Goal: Information Seeking & Learning: Check status

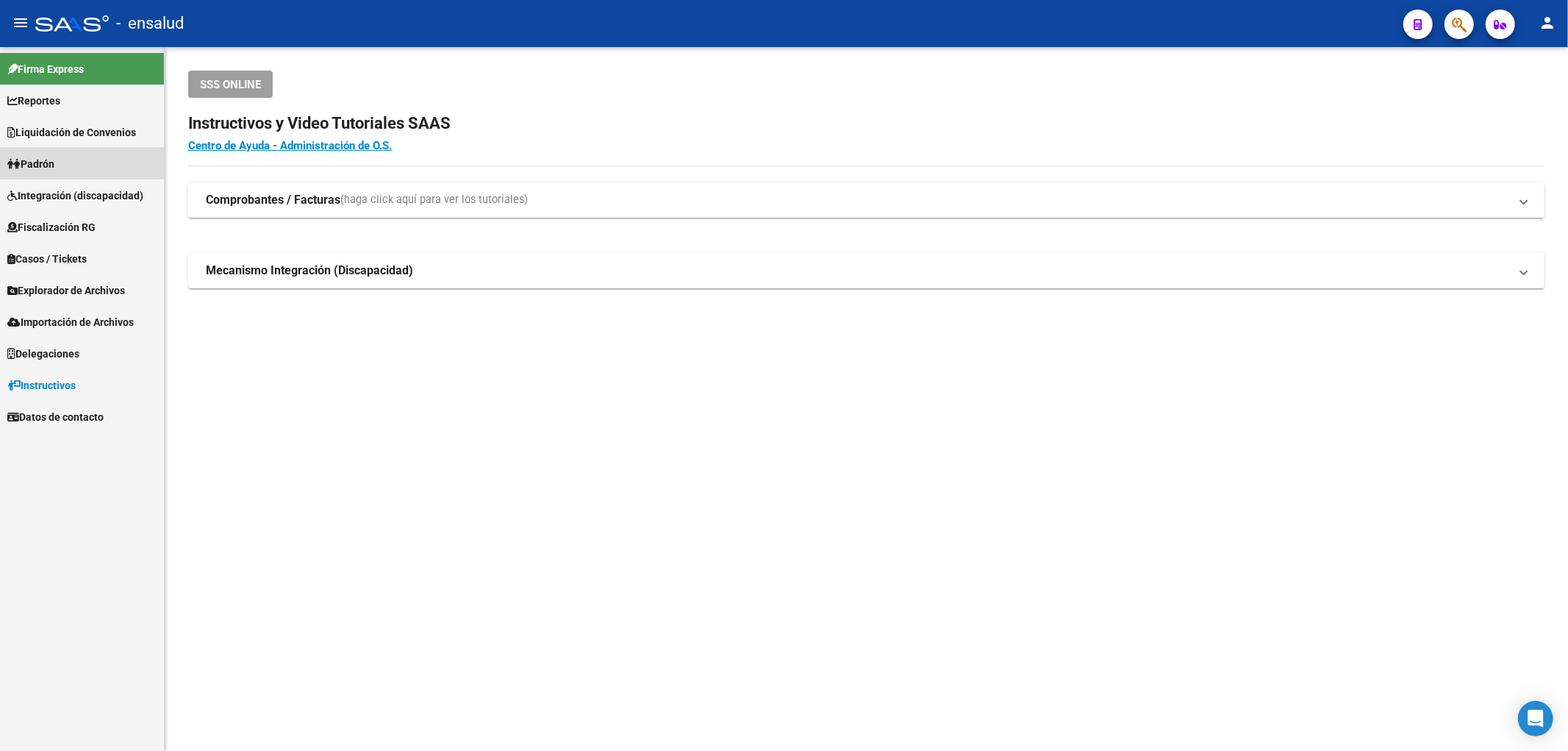
click at [62, 165] on link "Padrón" at bounding box center [82, 163] width 164 height 32
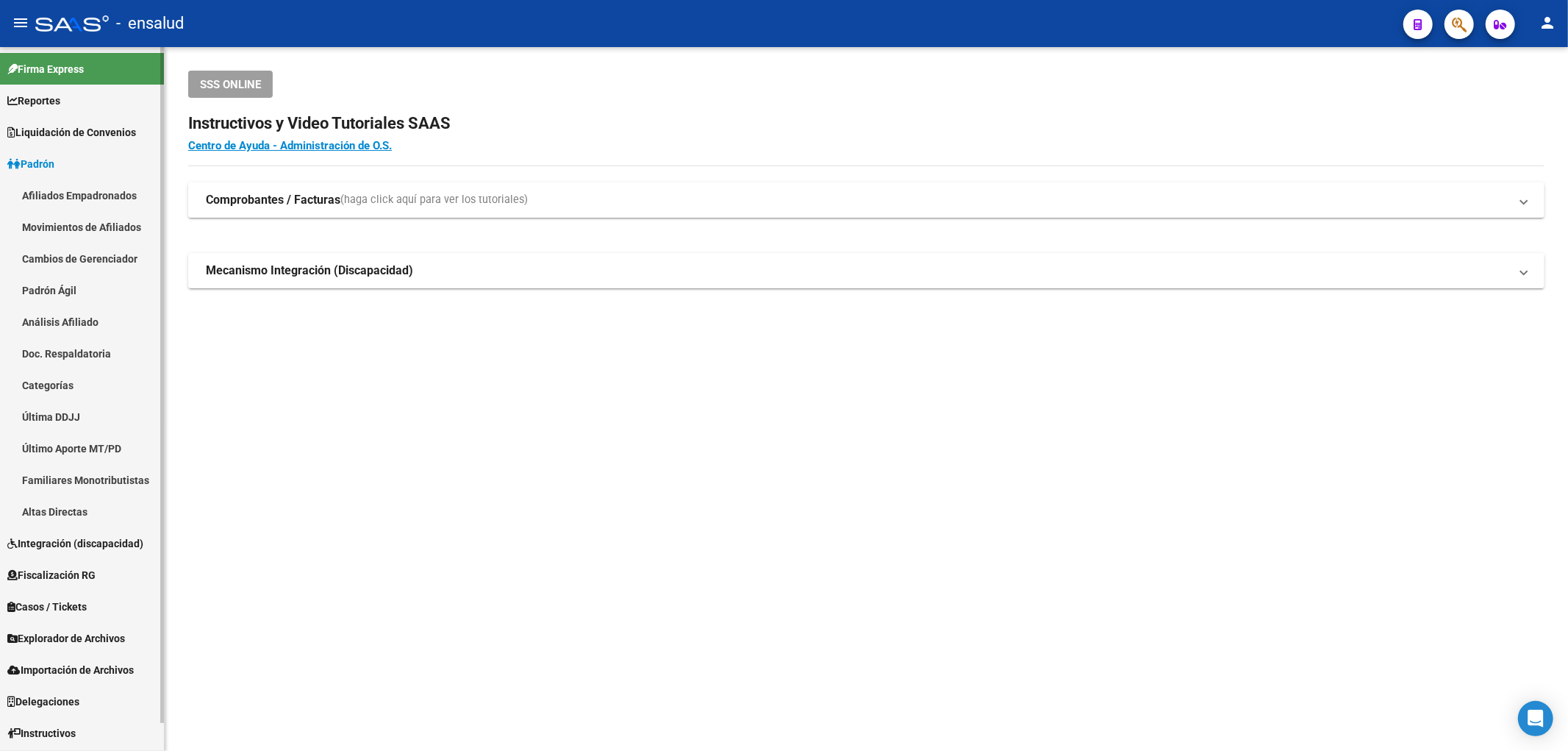
click at [99, 192] on link "Afiliados Empadronados" at bounding box center [82, 195] width 164 height 32
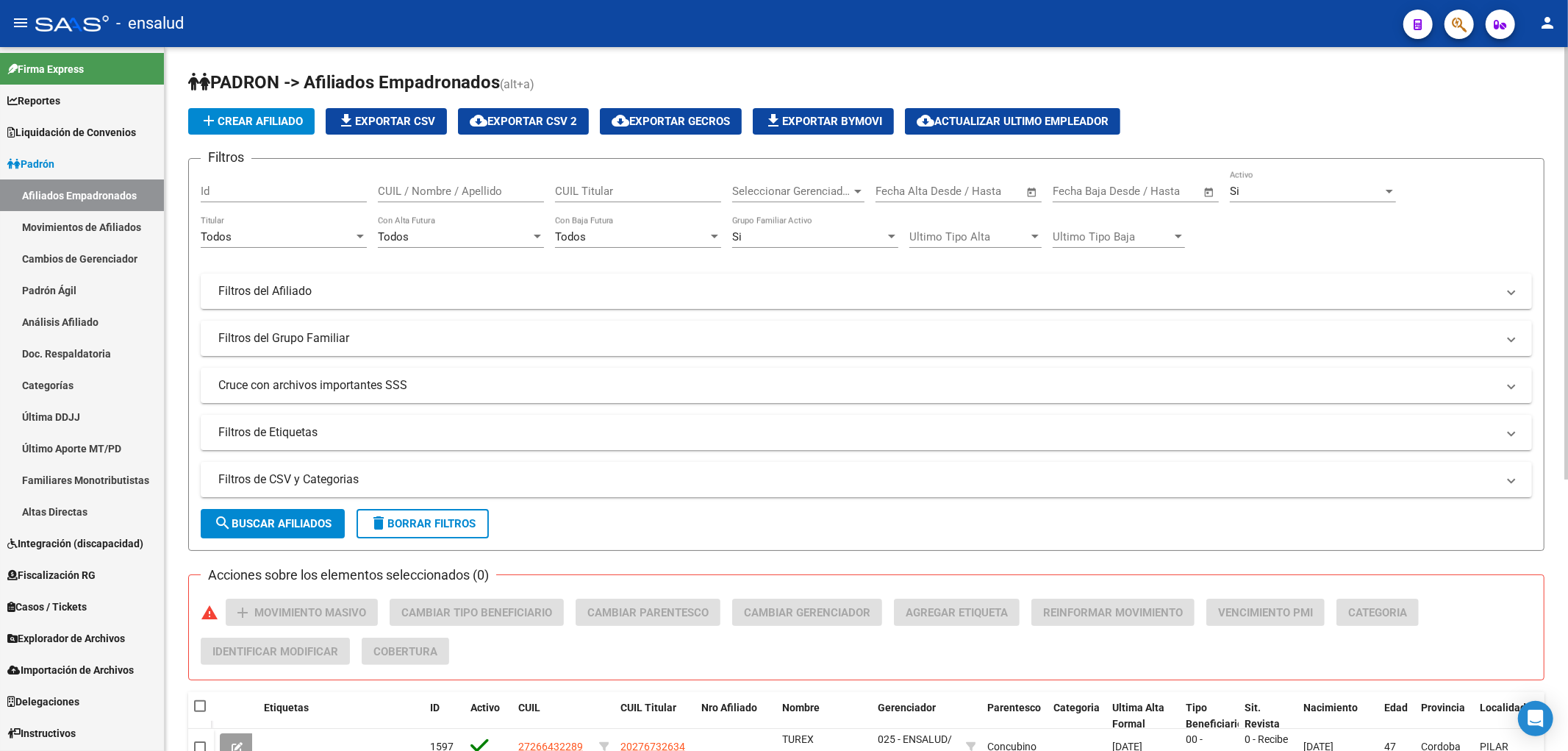
click at [450, 196] on input "CUIL / Nombre / Apellido" at bounding box center [461, 191] width 166 height 13
type input "1"
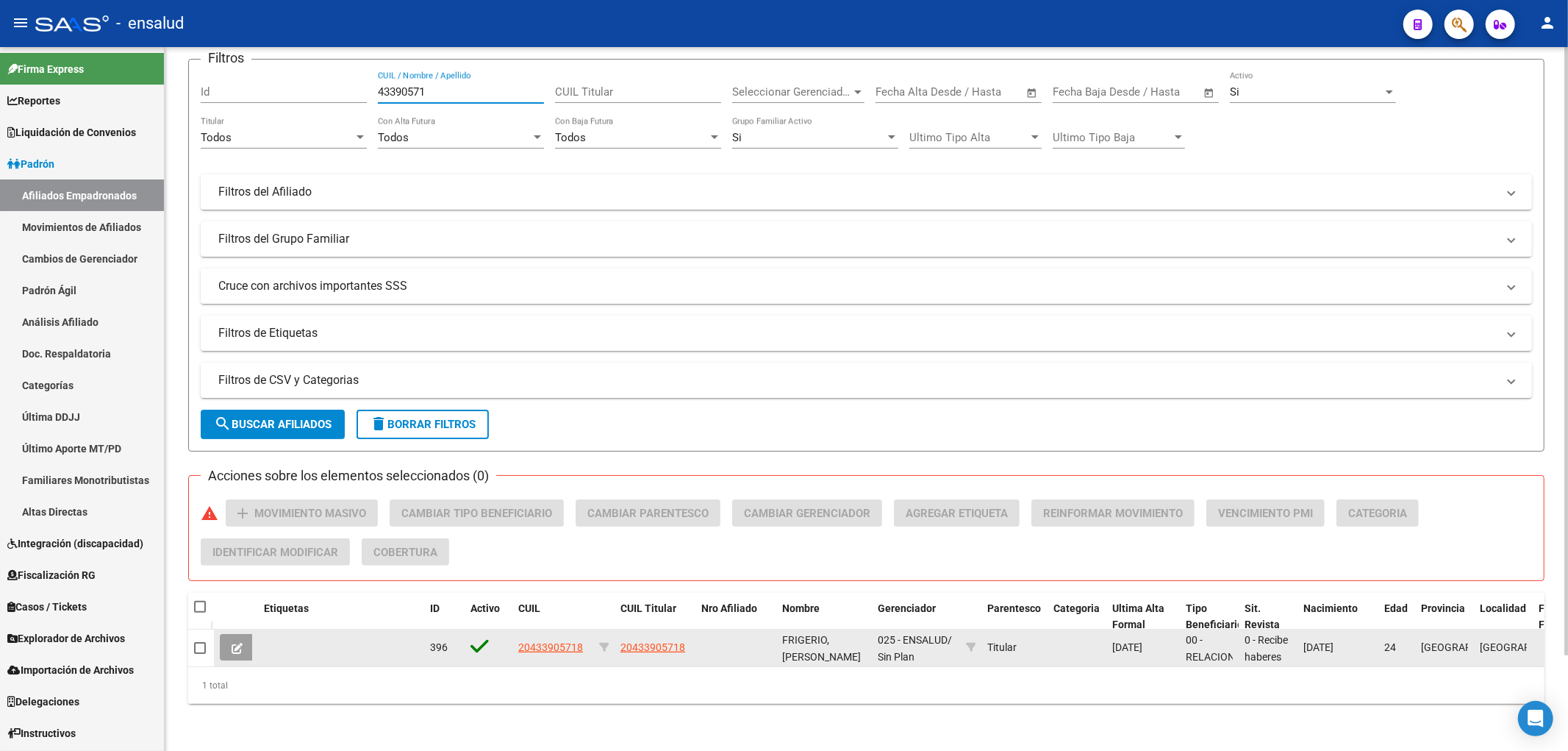
type input "43390571"
click at [244, 635] on button at bounding box center [237, 648] width 35 height 27
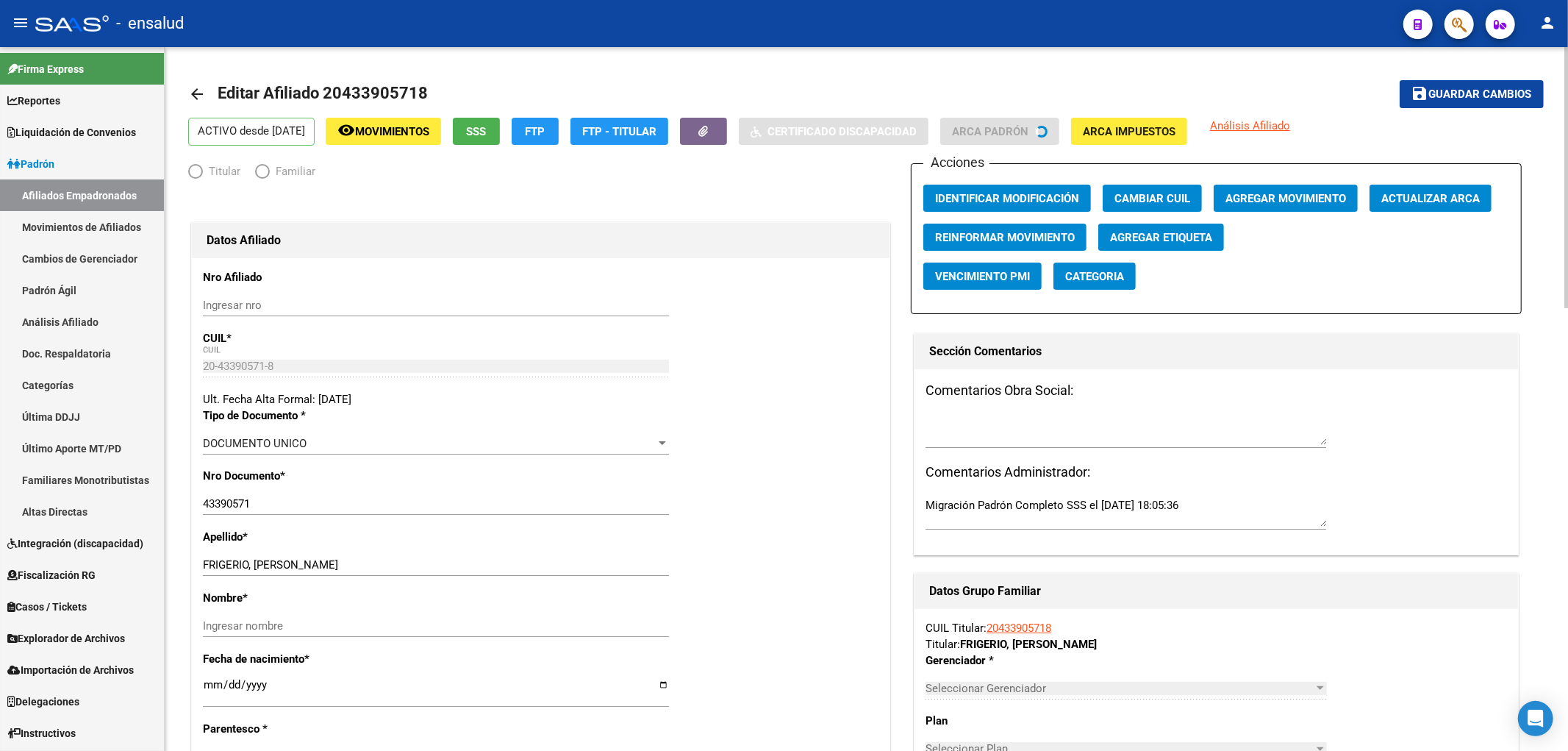
radio input "true"
type input "30-71715245-6"
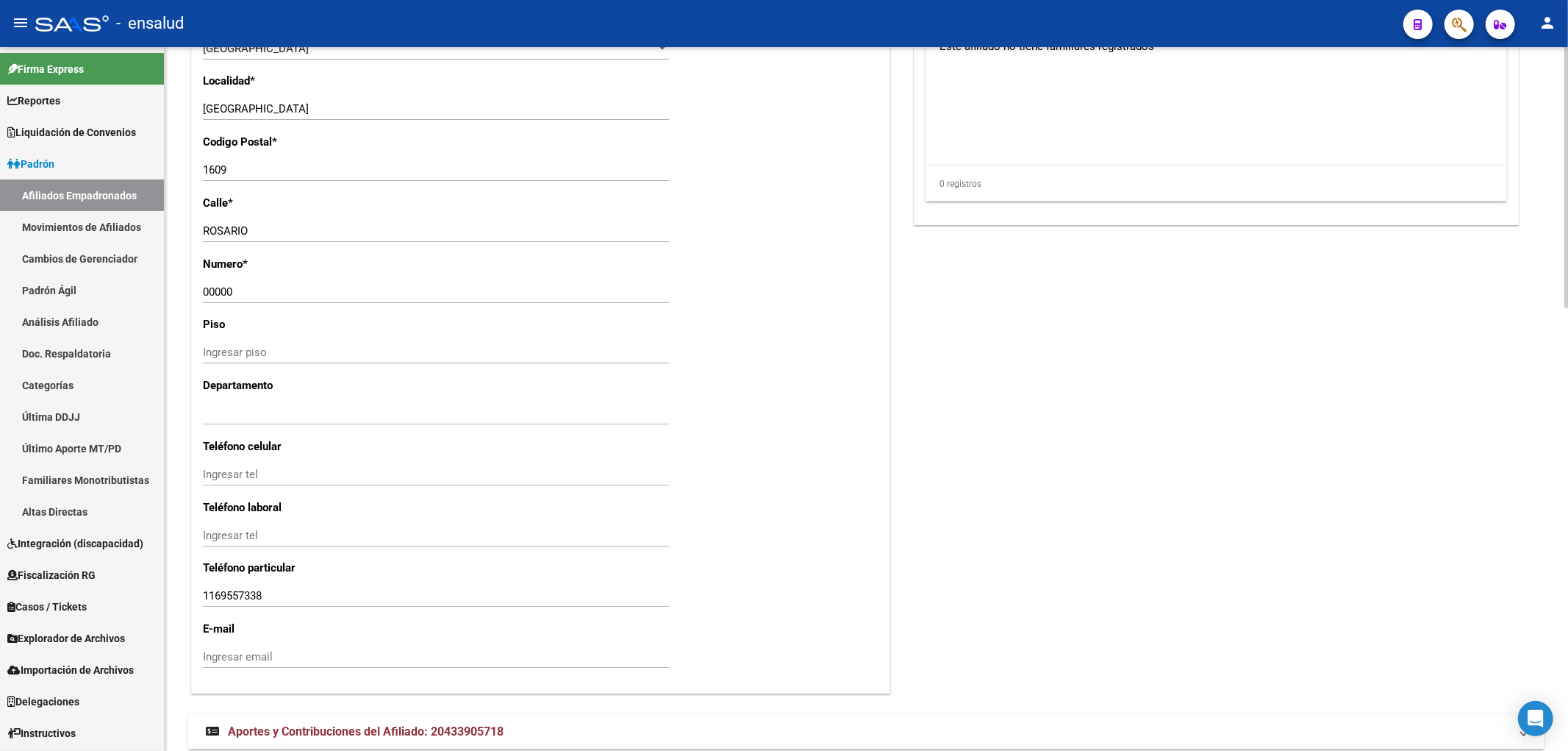
scroll to position [1194, 0]
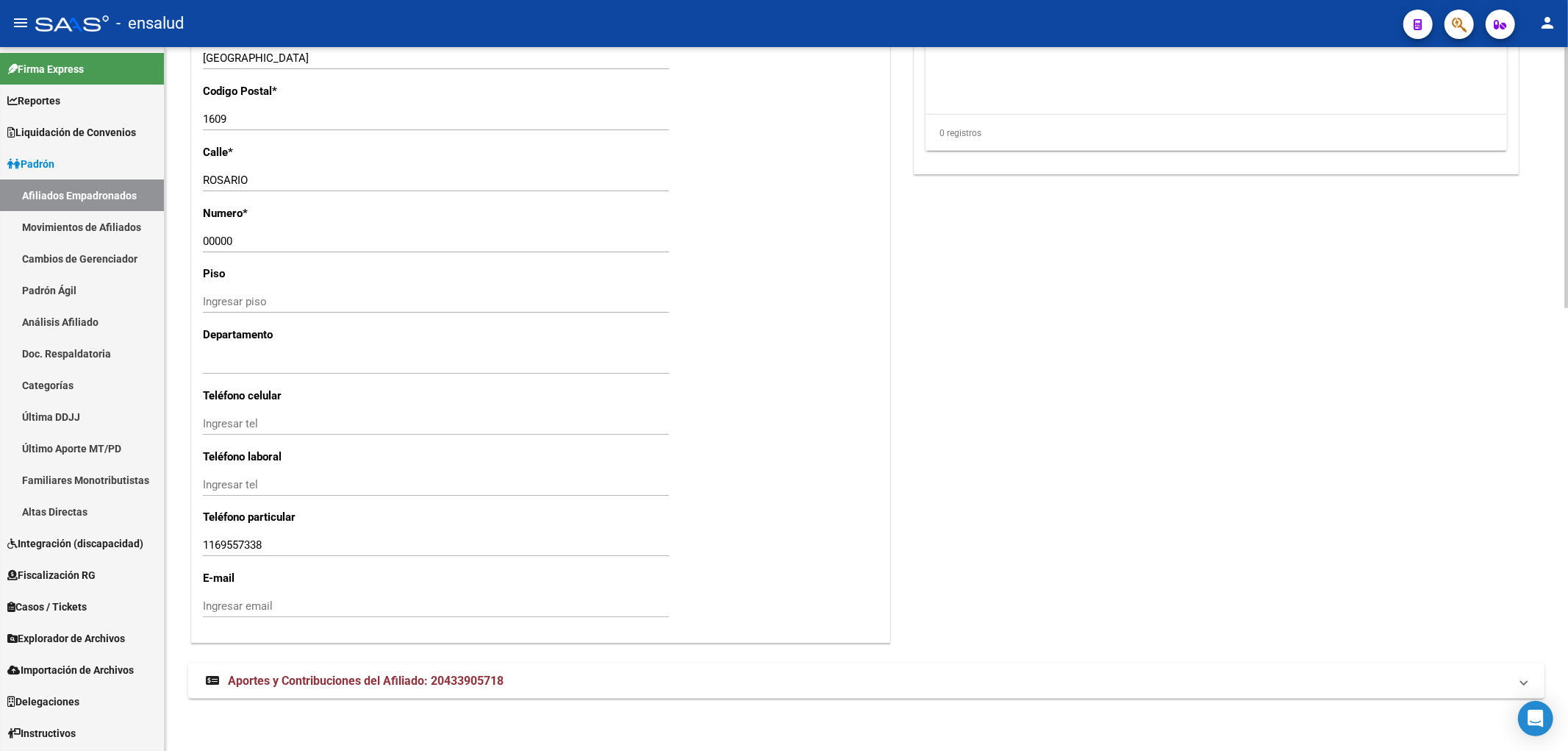
click at [357, 681] on span "Aportes y Contribuciones del Afiliado: 20433905718" at bounding box center [366, 681] width 276 height 14
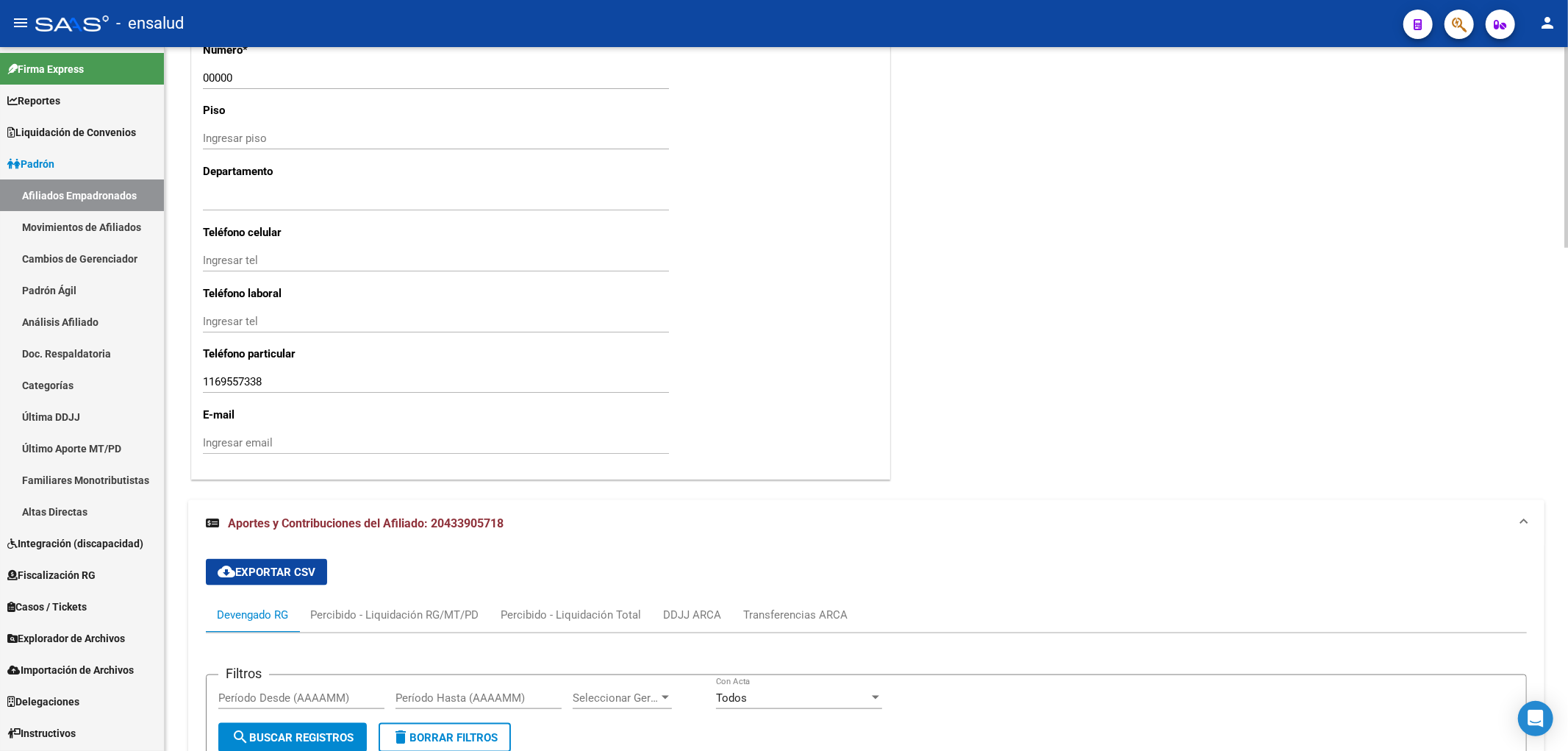
scroll to position [1276, 0]
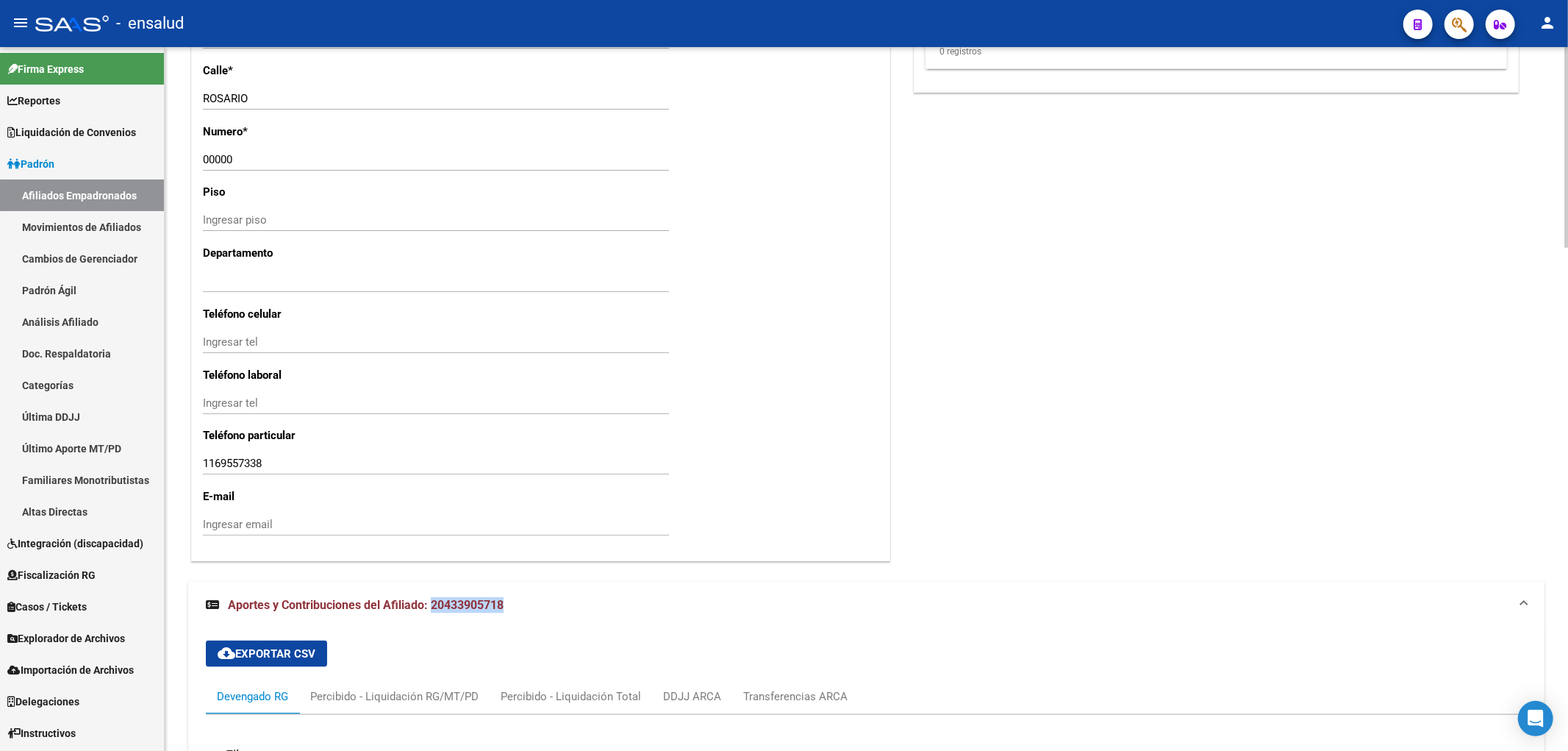
drag, startPoint x: 431, startPoint y: 606, endPoint x: 510, endPoint y: 606, distance: 79.0
click at [510, 606] on mat-panel-title "Aportes y Contribuciones del Afiliado: 20433905718" at bounding box center [857, 605] width 1304 height 17
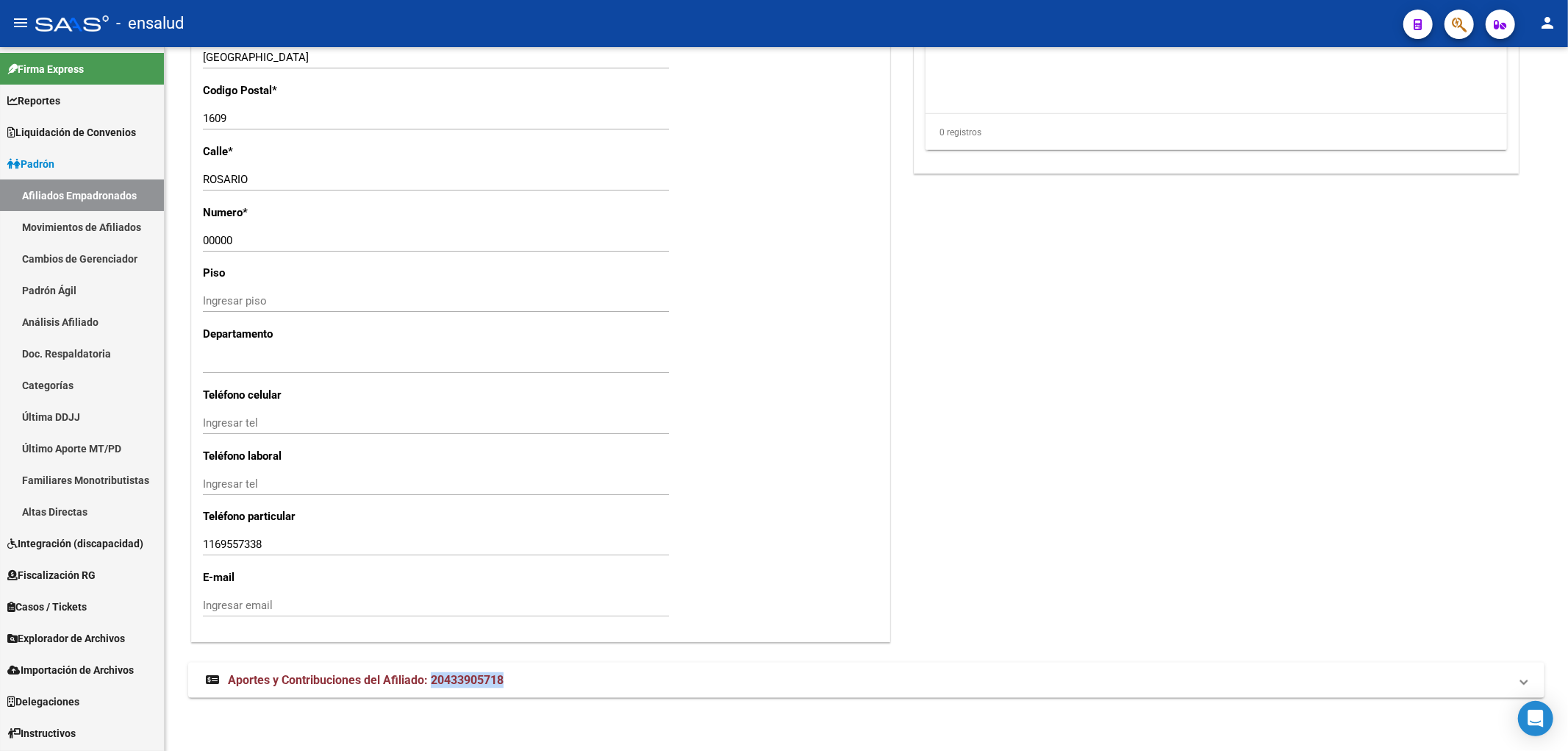
copy span "20433905718"
